Goal: Information Seeking & Learning: Learn about a topic

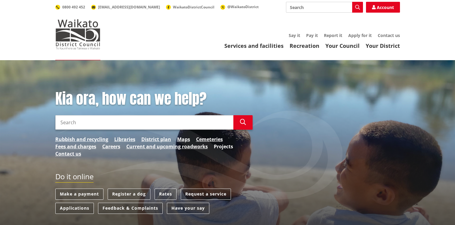
click at [223, 147] on link "Projects" at bounding box center [223, 146] width 19 height 7
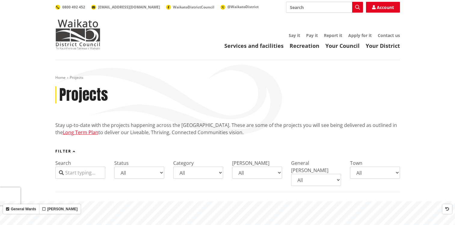
click at [221, 171] on select "All Parks and reserves Public facilities Roading Rubbish and recycling Strategi…" at bounding box center [198, 173] width 50 height 12
select select "Rubbish and recycling"
click at [173, 167] on select "All Parks and reserves Public facilities Roading Rubbish and recycling Strategi…" at bounding box center [198, 173] width 50 height 12
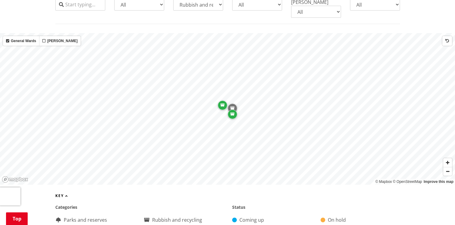
scroll to position [150, 0]
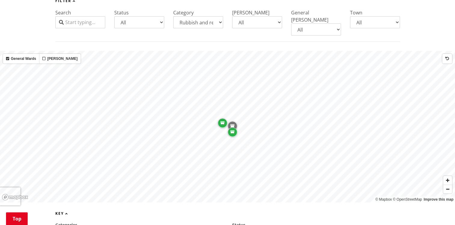
click at [233, 130] on icon "Map marker" at bounding box center [232, 132] width 4 height 4
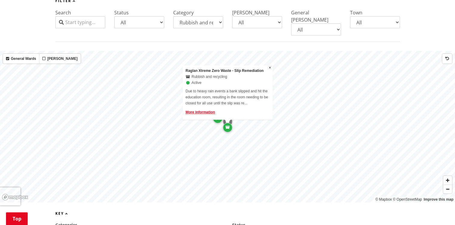
click at [218, 51] on div at bounding box center [227, 51] width 455 height 0
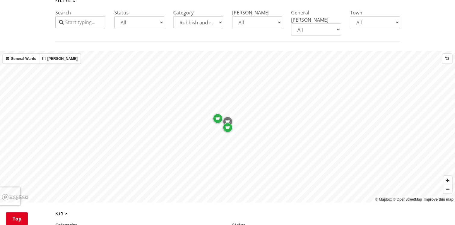
click at [217, 114] on div "Map marker" at bounding box center [218, 119] width 10 height 10
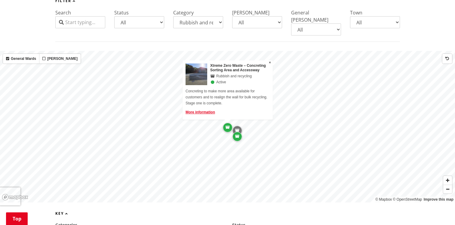
click at [238, 129] on icon "Map marker" at bounding box center [237, 131] width 4 height 4
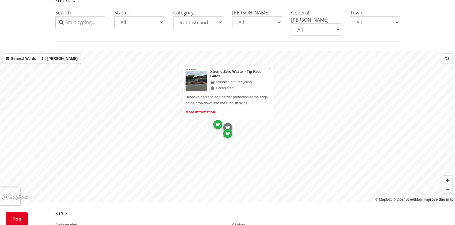
click at [228, 132] on icon "Map marker" at bounding box center [228, 134] width 4 height 4
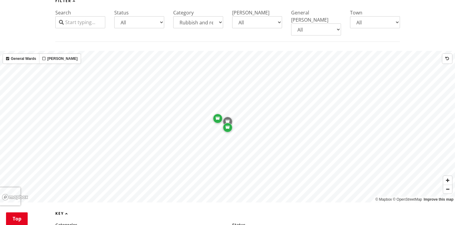
click at [230, 125] on div "Map marker" at bounding box center [228, 128] width 10 height 10
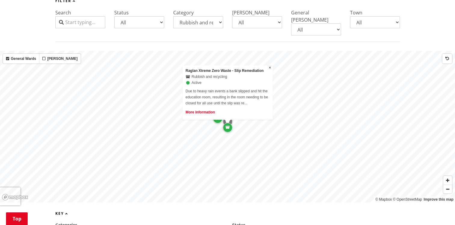
click at [206, 110] on link "More information" at bounding box center [200, 112] width 29 height 4
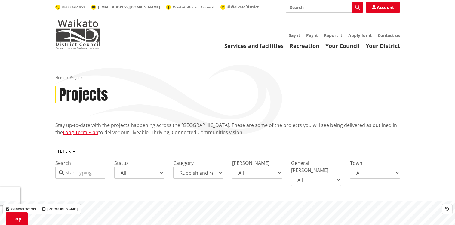
select select "Rubbish and recycling"
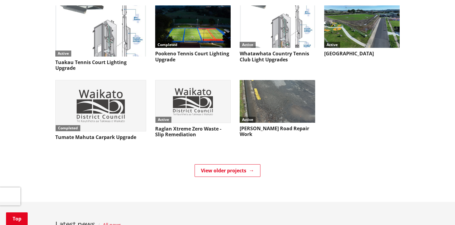
scroll to position [150, 0]
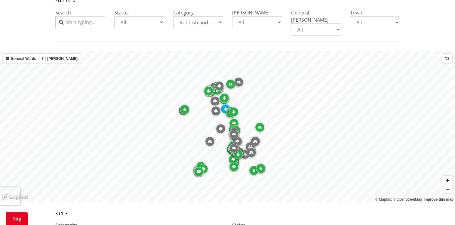
click at [221, 22] on select "All Parks and reserves Public facilities Roading Rubbish and recycling Strategi…" at bounding box center [198, 22] width 50 height 12
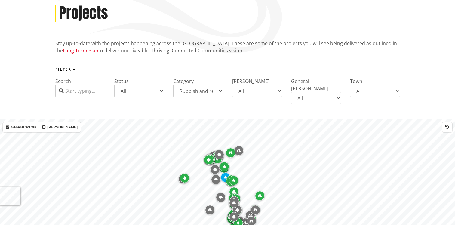
scroll to position [0, 0]
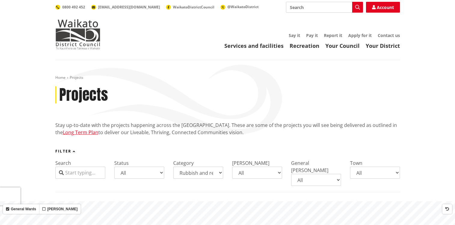
click at [219, 173] on select "All Parks and reserves Public facilities Roading Rubbish and recycling Strategi…" at bounding box center [198, 173] width 50 height 12
click at [173, 167] on select "All Parks and reserves Public facilities Roading Rubbish and recycling Strategi…" at bounding box center [198, 173] width 50 height 12
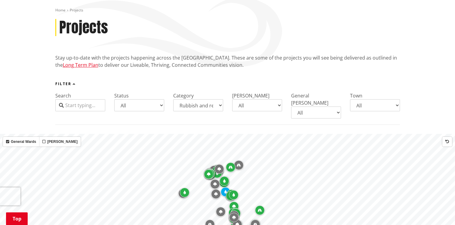
scroll to position [60, 0]
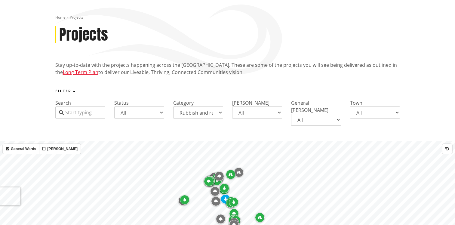
click at [220, 113] on select "All Parks and reserves Public facilities Roading Rubbish and recycling Strategi…" at bounding box center [198, 112] width 50 height 12
click at [173, 106] on select "All Parks and reserves Public facilities Roading Rubbish and recycling Strategi…" at bounding box center [198, 112] width 50 height 12
click at [221, 113] on select "All Parks and reserves Public facilities Roading Rubbish and recycling Strategi…" at bounding box center [198, 112] width 50 height 12
select select
click at [173, 106] on select "All Parks and reserves Public facilities Roading Rubbish and recycling Strategi…" at bounding box center [198, 112] width 50 height 12
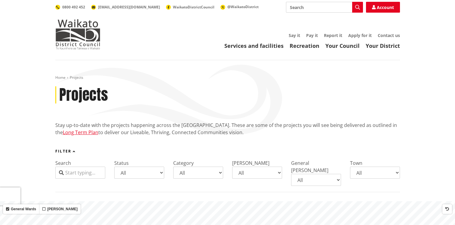
scroll to position [60, 0]
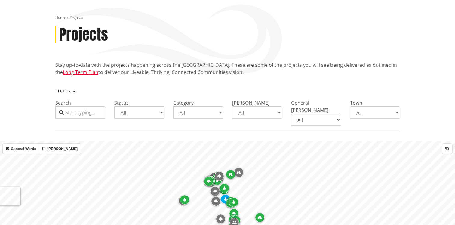
click at [220, 113] on select "All Parks and reserves Public facilities Roading Rubbish and recycling Strategi…" at bounding box center [198, 112] width 50 height 12
select select "Rubbish and recycling"
click at [173, 106] on select "All Parks and reserves Public facilities Roading Rubbish and recycling Strategi…" at bounding box center [198, 112] width 50 height 12
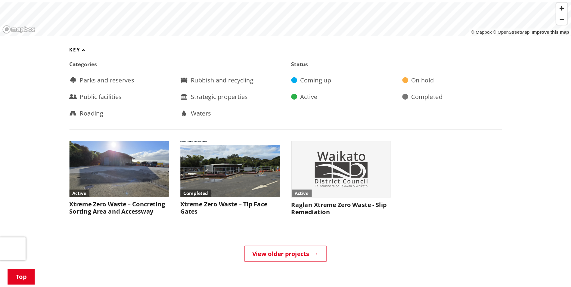
scroll to position [331, 0]
